Goal: Task Accomplishment & Management: Manage account settings

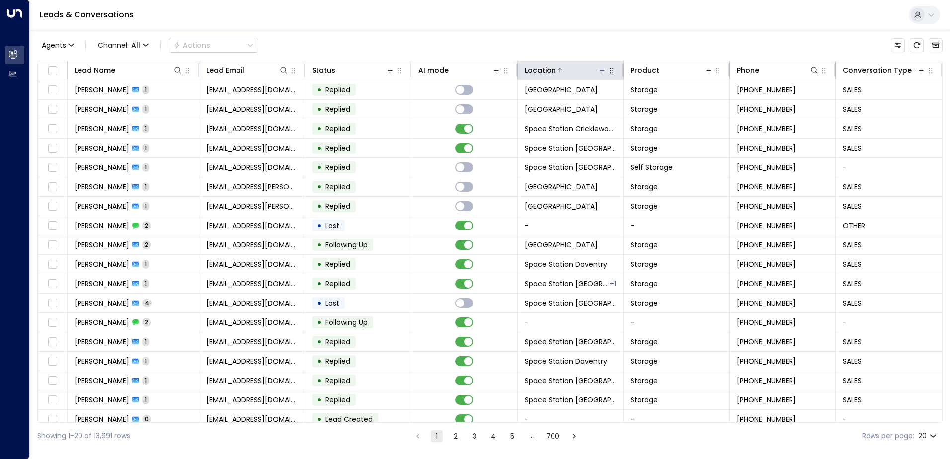
click at [472, 70] on icon at bounding box center [602, 70] width 8 height 8
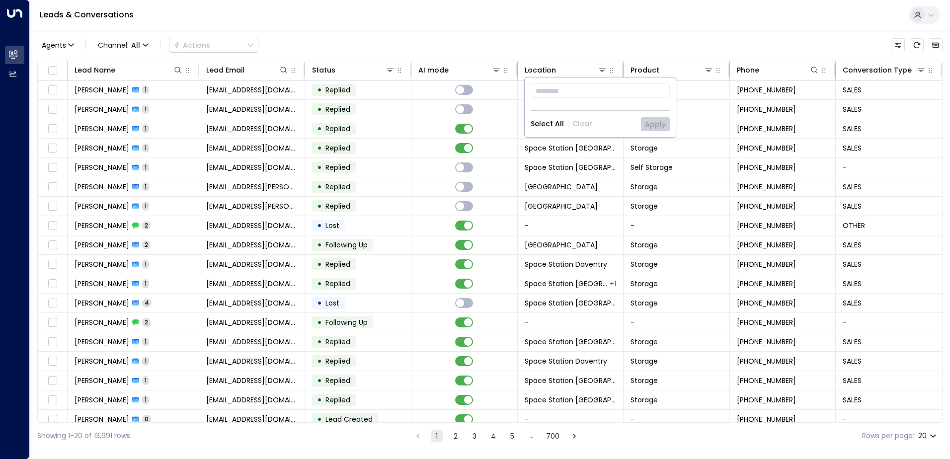
click at [472, 38] on div "Agents Channel: All Actions" at bounding box center [489, 45] width 905 height 21
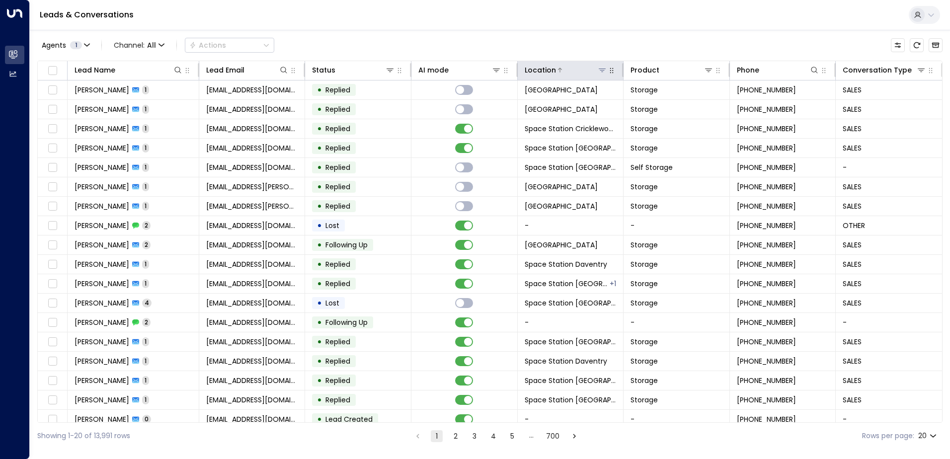
click at [472, 72] on icon at bounding box center [602, 70] width 8 height 8
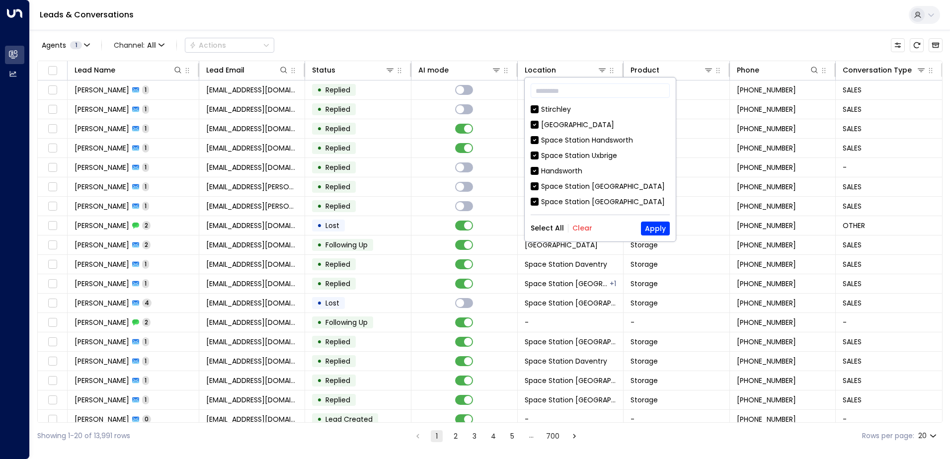
click at [472, 226] on button "Clear" at bounding box center [583, 228] width 20 height 8
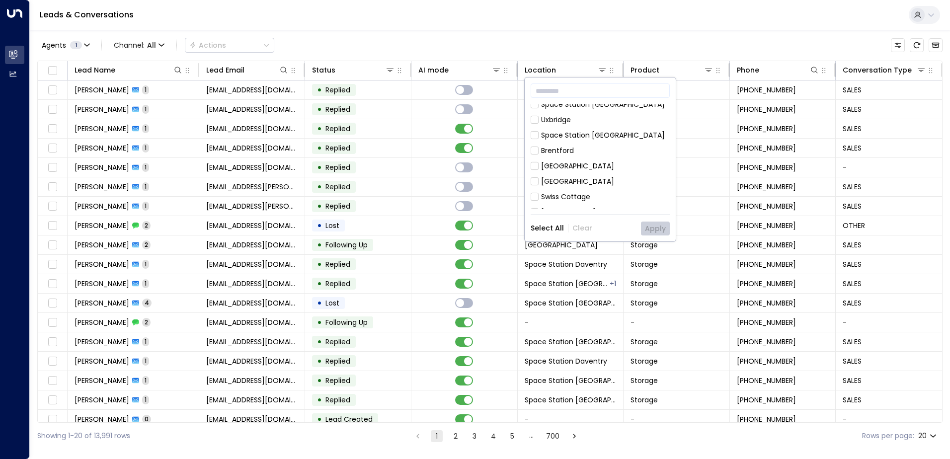
scroll to position [348, 0]
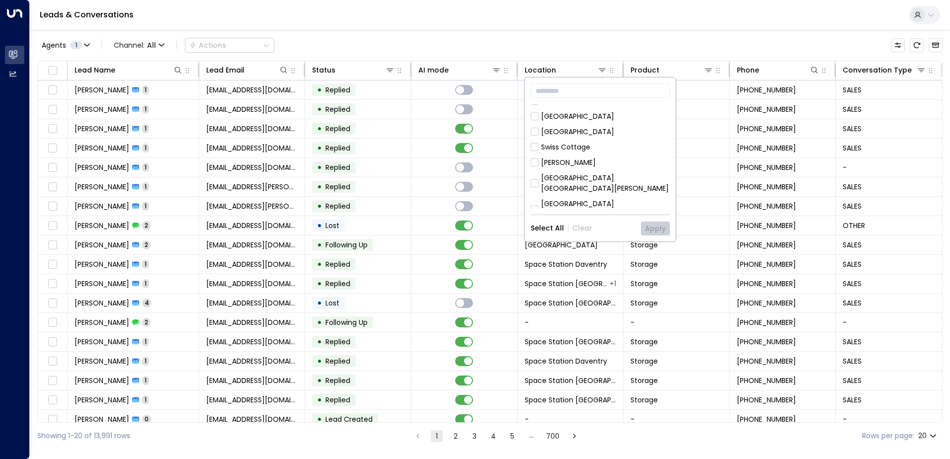
click at [472, 199] on div "[GEOGRAPHIC_DATA] [GEOGRAPHIC_DATA]" at bounding box center [605, 209] width 129 height 21
click at [472, 229] on button "Apply" at bounding box center [655, 229] width 29 height 14
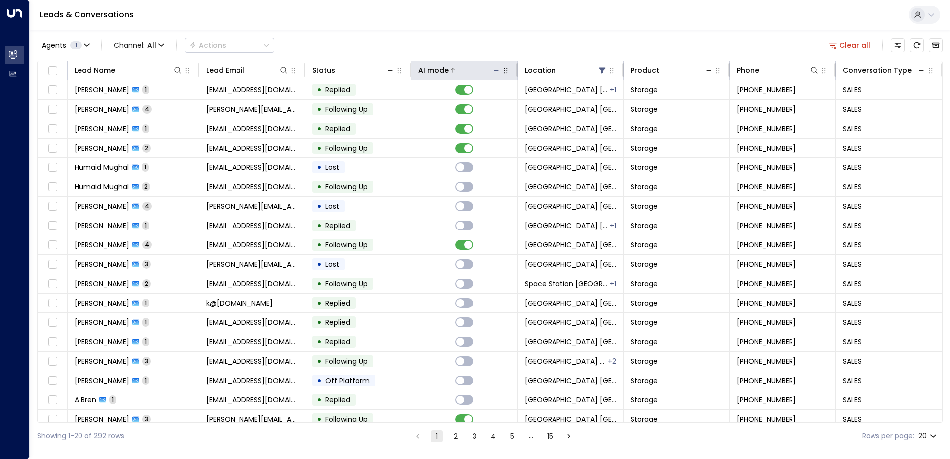
click at [438, 71] on div "AI mode" at bounding box center [433, 70] width 30 height 12
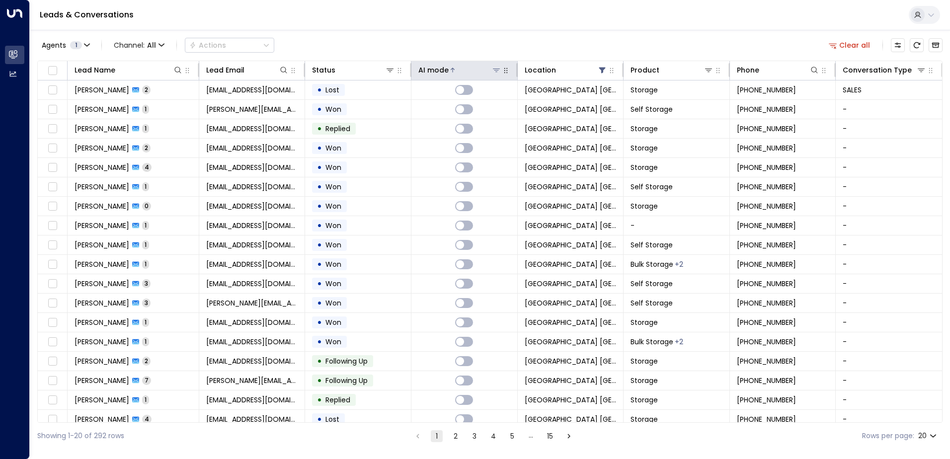
click at [438, 71] on div "AI mode" at bounding box center [433, 70] width 30 height 12
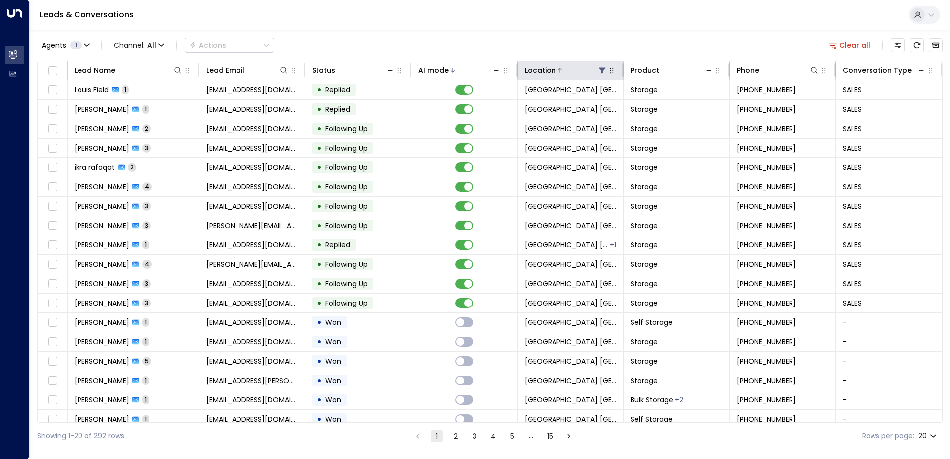
click at [472, 66] on icon at bounding box center [602, 70] width 8 height 8
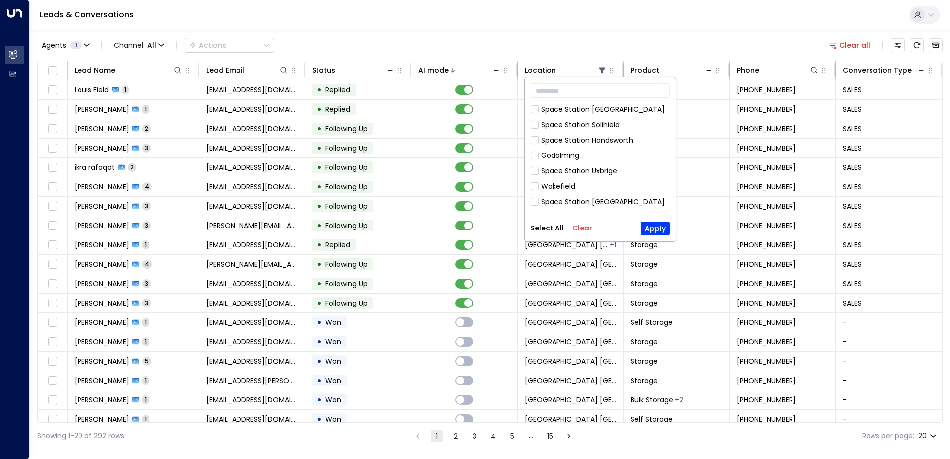
click at [472, 224] on button "Clear" at bounding box center [583, 228] width 20 height 8
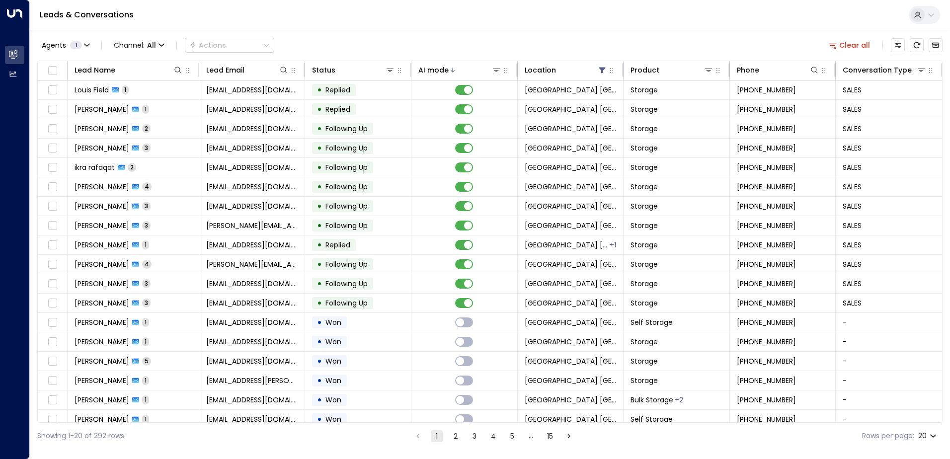
drag, startPoint x: 555, startPoint y: 26, endPoint x: 219, endPoint y: 79, distance: 340.0
click at [472, 27] on div "Leads & Conversations" at bounding box center [490, 15] width 920 height 30
click at [179, 71] on icon at bounding box center [177, 70] width 6 height 6
type input "**********"
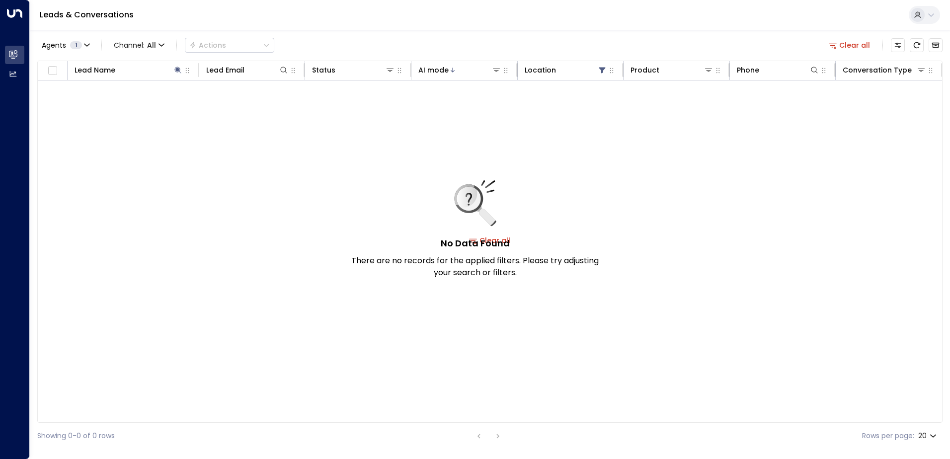
click at [448, 24] on div "Leads & Conversations" at bounding box center [490, 15] width 920 height 30
click at [472, 72] on icon at bounding box center [602, 70] width 8 height 8
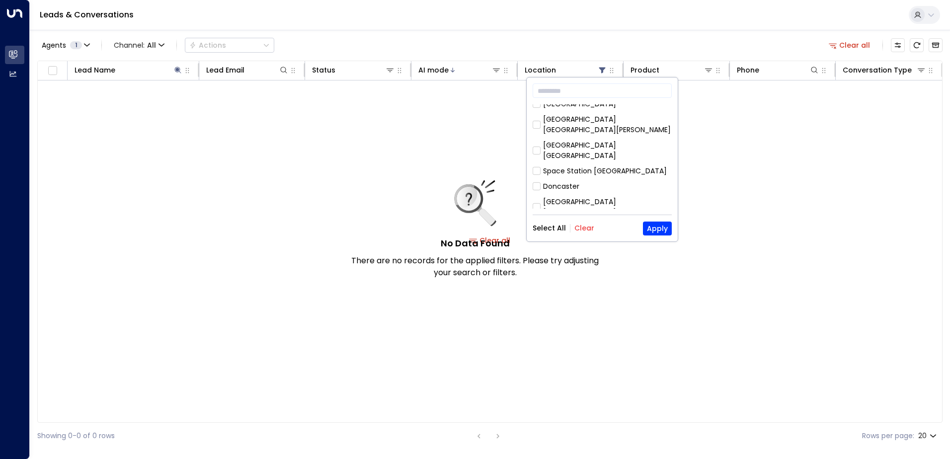
scroll to position [553, 0]
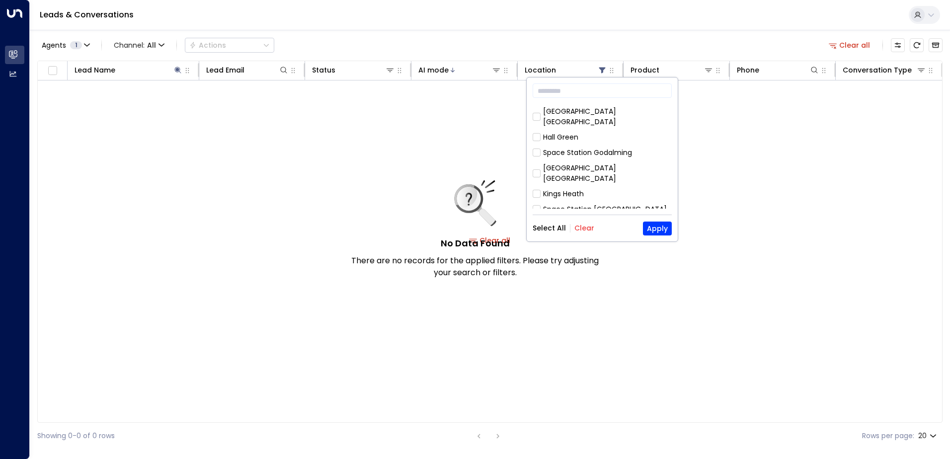
click at [472, 224] on button "Select All" at bounding box center [549, 228] width 33 height 8
click at [472, 231] on button "Apply" at bounding box center [657, 229] width 29 height 14
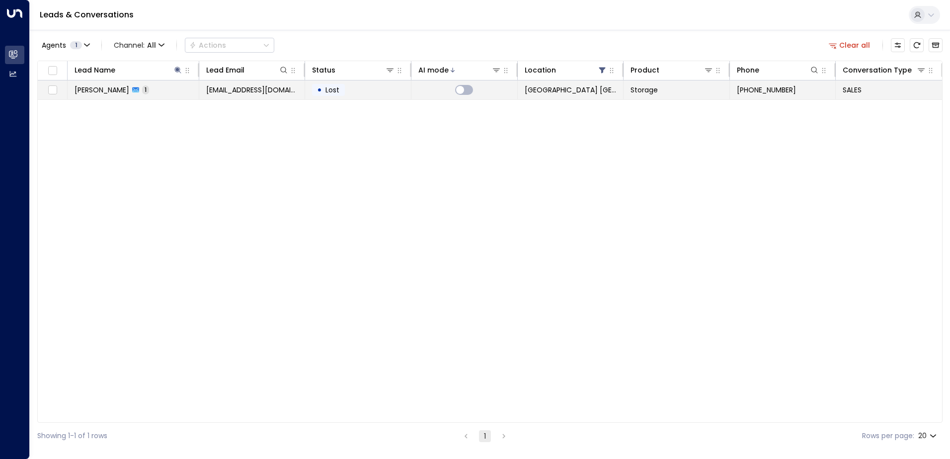
click at [163, 94] on td "[PERSON_NAME] 1" at bounding box center [134, 90] width 132 height 19
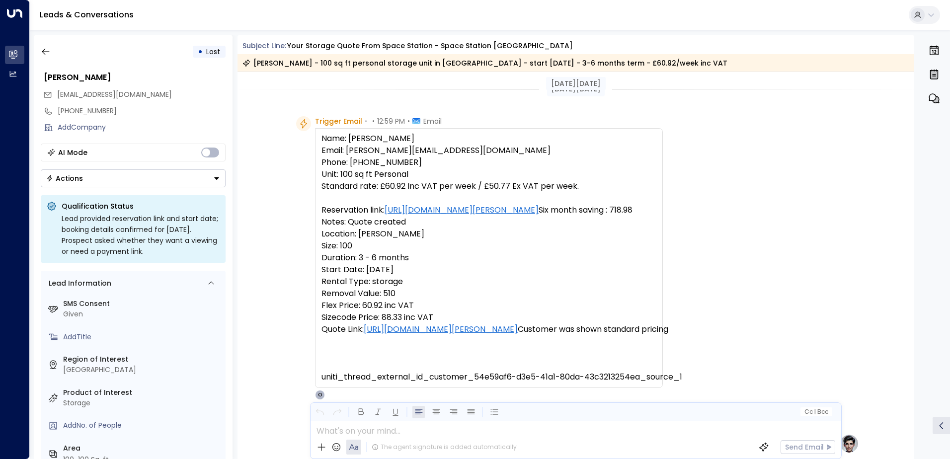
scroll to position [50, 0]
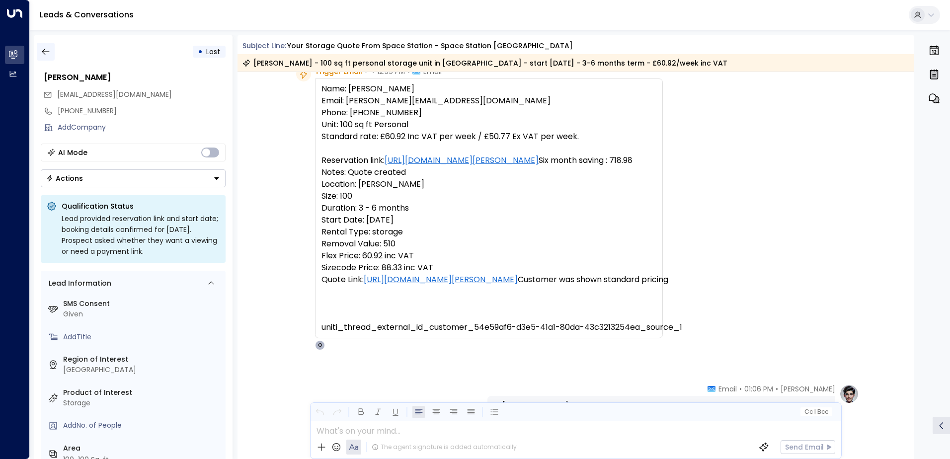
click at [42, 47] on icon "button" at bounding box center [46, 52] width 10 height 10
